Goal: Task Accomplishment & Management: Complete application form

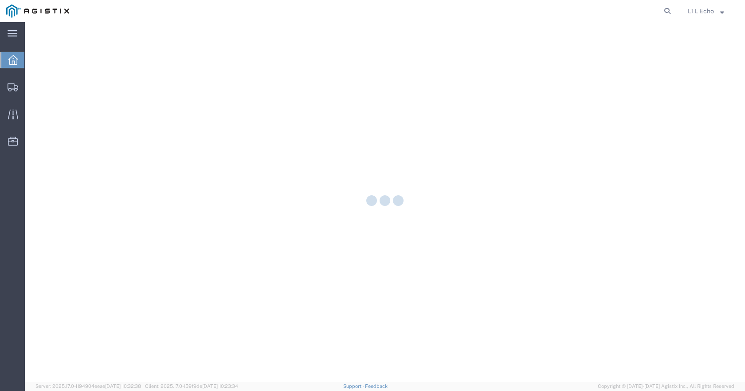
drag, startPoint x: 664, startPoint y: 8, endPoint x: 635, endPoint y: 4, distance: 29.9
click at [664, 8] on icon at bounding box center [667, 11] width 12 height 12
paste input "56542347"
type input "56542347"
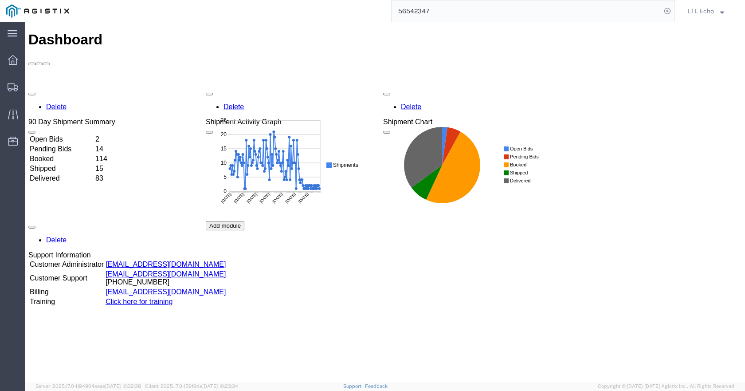
click at [555, 12] on input "56542347" at bounding box center [527, 10] width 270 height 21
click at [450, 14] on input "56542347" at bounding box center [527, 10] width 270 height 21
click at [462, 9] on input "56542347" at bounding box center [527, 10] width 270 height 21
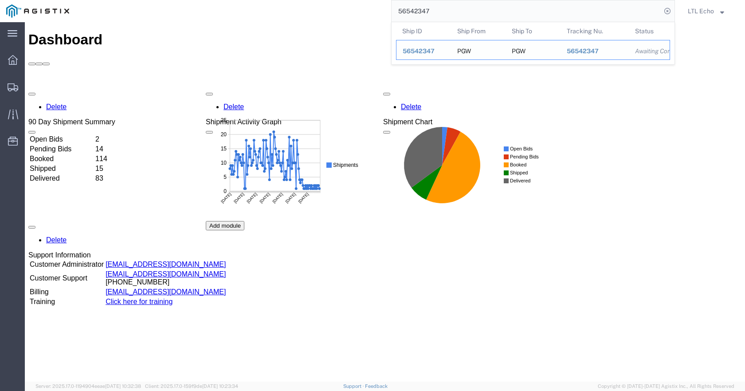
click at [432, 48] on span "56542347" at bounding box center [419, 50] width 32 height 7
click at [447, 14] on input "56542347" at bounding box center [527, 10] width 270 height 21
click at [413, 50] on span "56542347" at bounding box center [419, 50] width 32 height 7
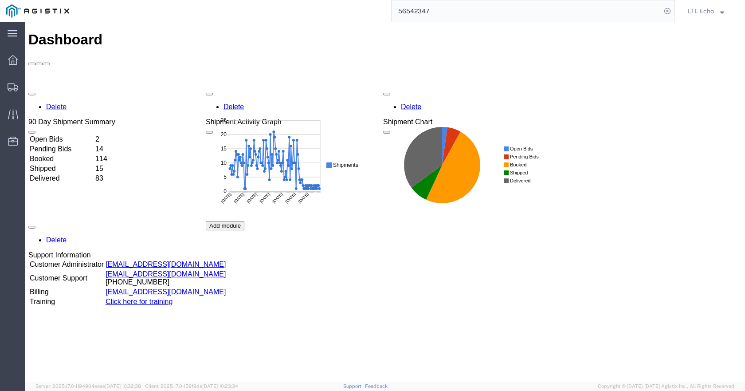
click at [571, 10] on input "56542347" at bounding box center [527, 10] width 270 height 21
click at [7, 89] on div at bounding box center [12, 87] width 25 height 18
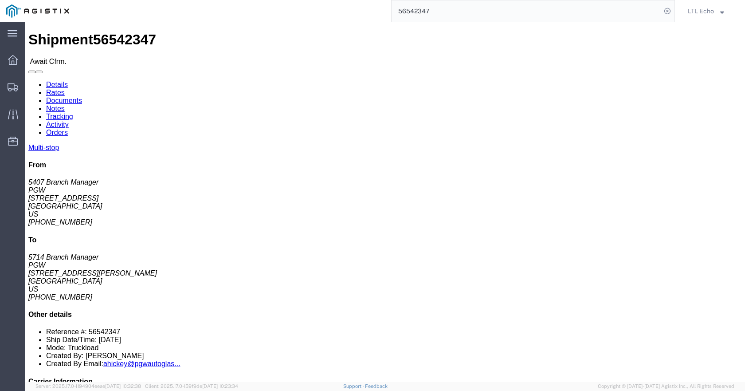
click link "Confirm"
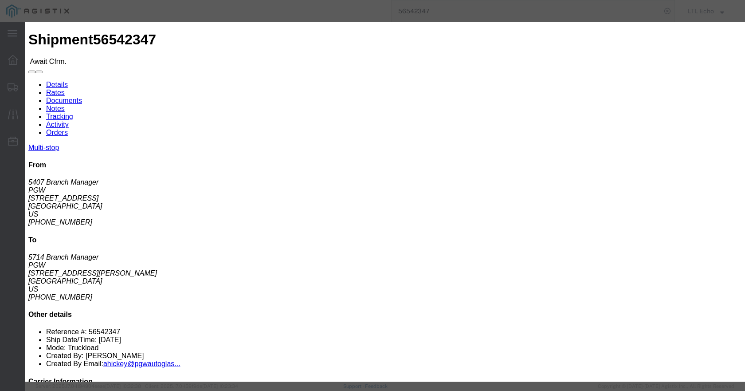
paste input "63975813"
type input "63975813"
click input "text"
type input "[EMAIL_ADDRESS][DOMAIN_NAME]"
click input "text"
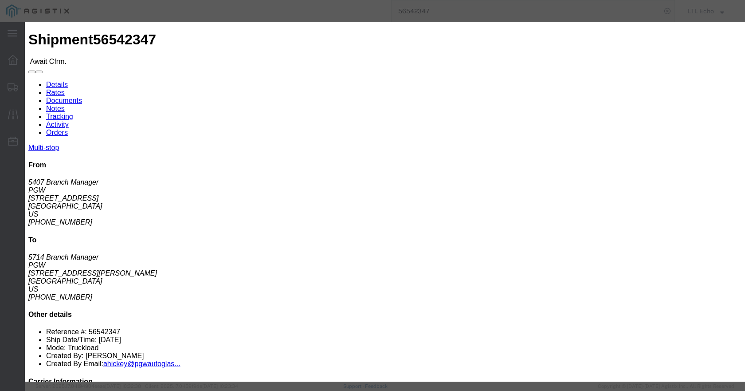
type input "4356080043"
click select "Select Midnight 1 am 2 am 3 am 4 am 5 am 6 am 7 am 8 am 9 am 10 am 11 am 12 Noo…"
select select "1300"
click select "Select Midnight 1 am 2 am 3 am 4 am 5 am 6 am 7 am 8 am 9 am 10 am 11 am 12 Noo…"
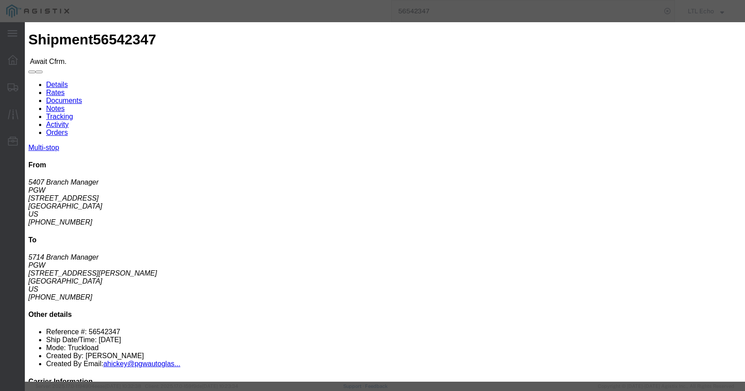
select select "1400"
click select "Select Midnight 1 am 2 am 3 am 4 am 5 am 6 am 7 am 8 am 9 am 10 am 11 am 12 Noo…"
drag, startPoint x: 304, startPoint y: 125, endPoint x: 224, endPoint y: 128, distance: 80.3
click div "Person Monitor Shipment [EMAIL_ADDRESS][DOMAIN_NAME]"
type input "[PERSON_NAME]"
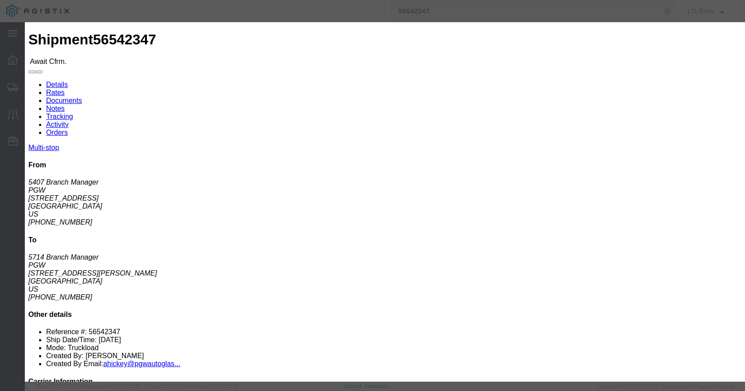
click button "Submit"
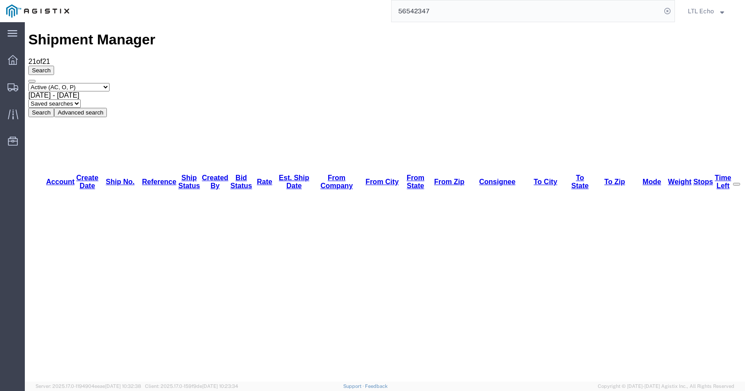
click at [436, 13] on input "56542347" at bounding box center [527, 10] width 270 height 21
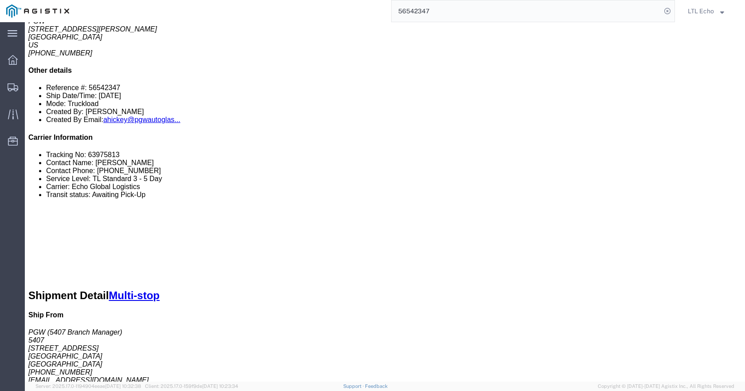
scroll to position [266, 0]
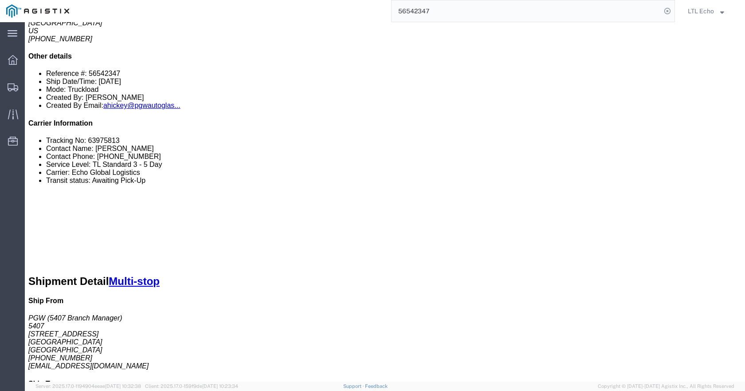
click link "Rates"
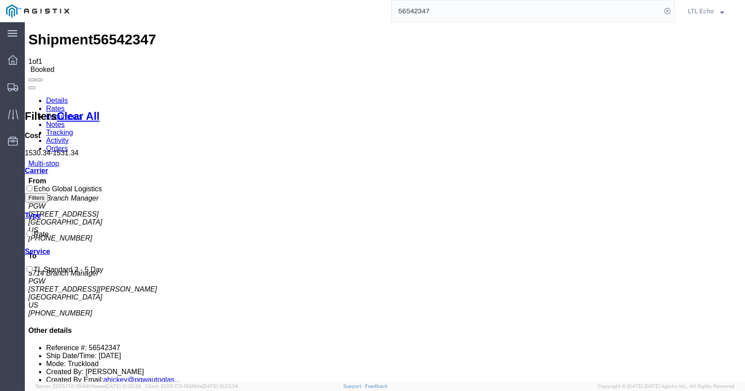
click at [63, 97] on link "Details" at bounding box center [57, 101] width 22 height 8
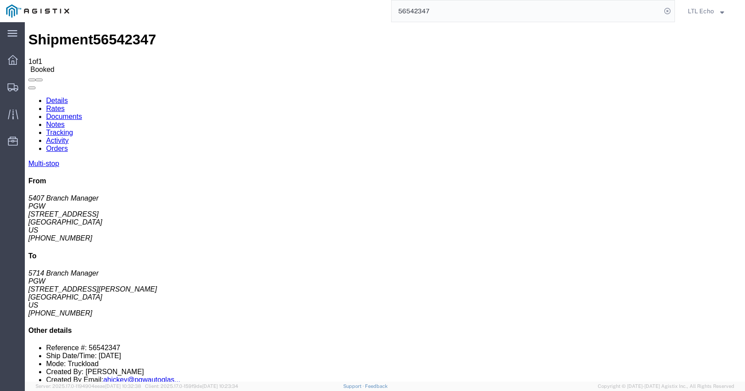
drag, startPoint x: 260, startPoint y: 140, endPoint x: 142, endPoint y: 141, distance: 118.0
click div "Ship To PGW (5714 Branch Manager) [STREET_ADDRESS][PERSON_NAME] [PHONE_NUMBER] …"
copy address "[EMAIL_ADDRESS][DOMAIN_NAME]"
drag, startPoint x: 341, startPoint y: 263, endPoint x: 421, endPoint y: 263, distance: 80.3
click div "Email: [EMAIL_ADDRESS][DOMAIN_NAME]"
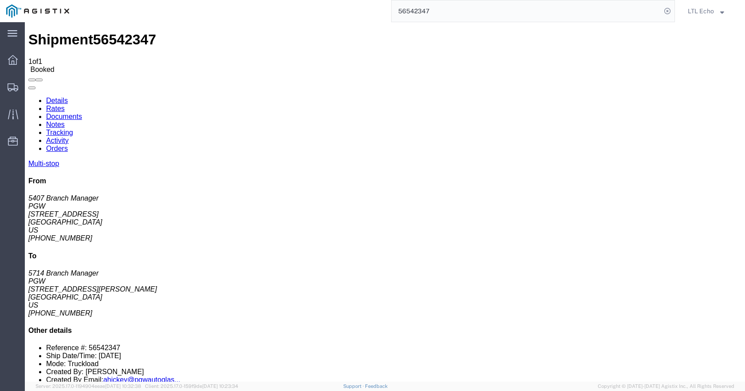
copy div "[EMAIL_ADDRESS][DOMAIN_NAME]"
drag, startPoint x: 343, startPoint y: 278, endPoint x: 424, endPoint y: 281, distance: 81.6
click div "Email: [EMAIL_ADDRESS][DOMAIN_NAME]"
copy div "[EMAIL_ADDRESS][DOMAIN_NAME]"
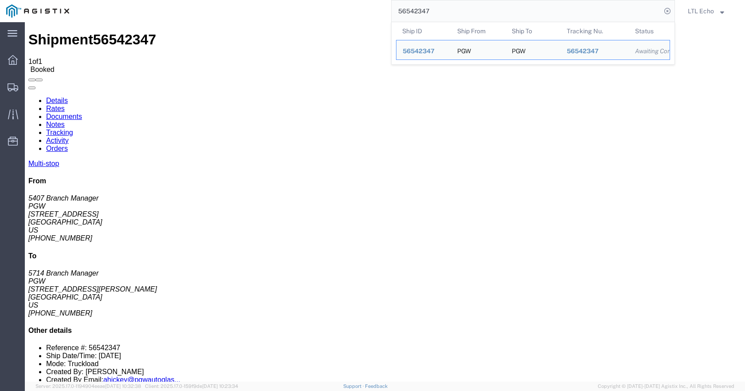
click at [431, 12] on input "56542347" at bounding box center [527, 10] width 270 height 21
paste input "467"
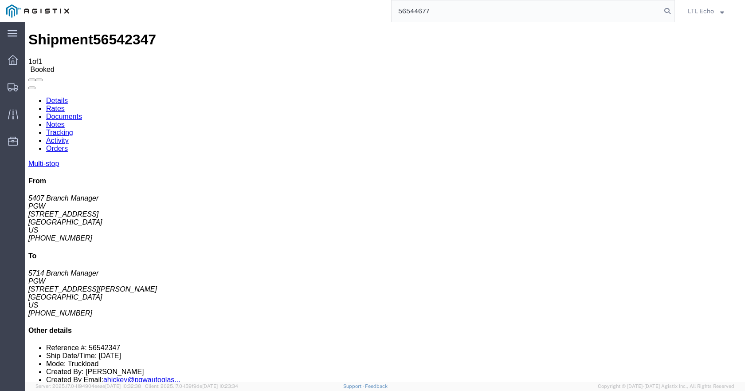
type input "56544677"
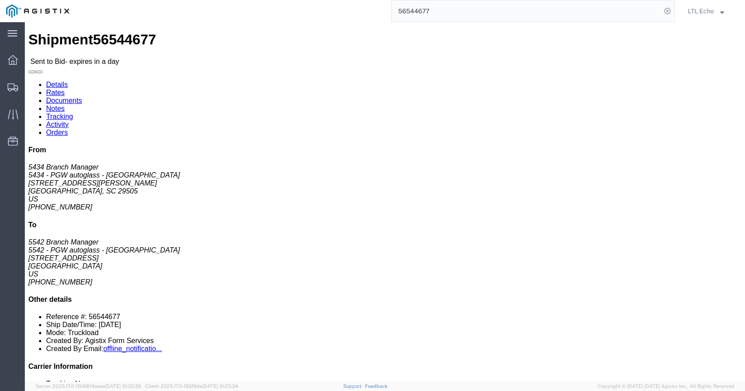
click div "Ship From 5434 - PGW autoglass - [GEOGRAPHIC_DATA] (5434 Branch Manager) 5434 […"
click link "Details"
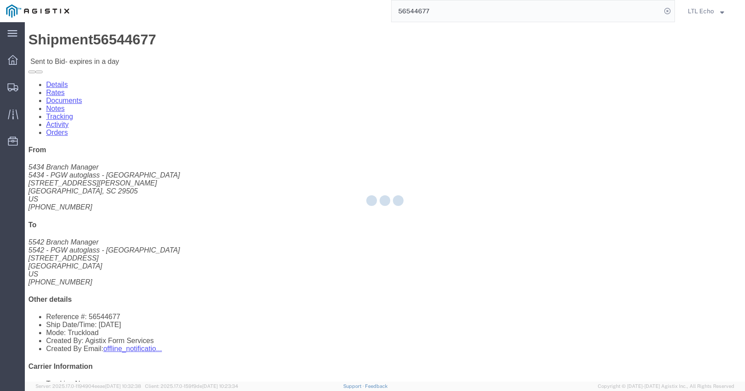
click at [458, 15] on input "56544677" at bounding box center [527, 10] width 270 height 21
